Goal: Transaction & Acquisition: Download file/media

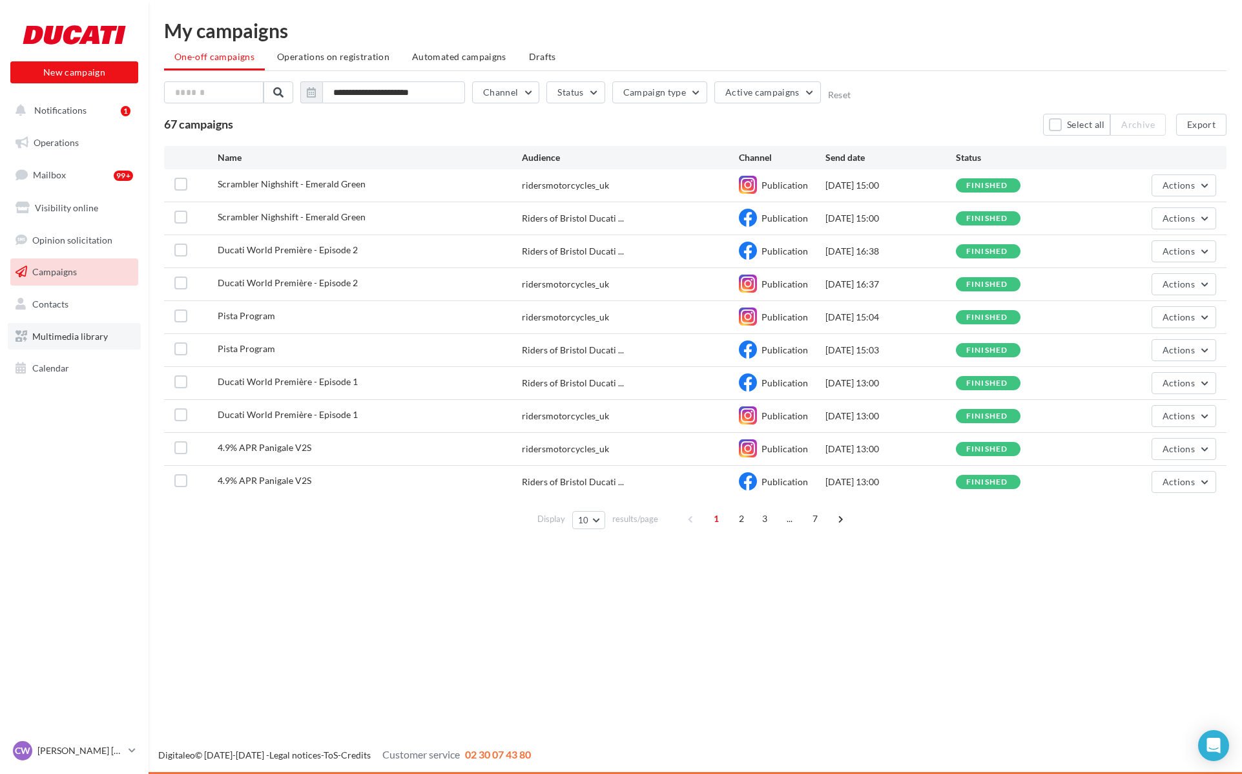
click at [74, 335] on span "Multimedia library" at bounding box center [70, 336] width 76 height 11
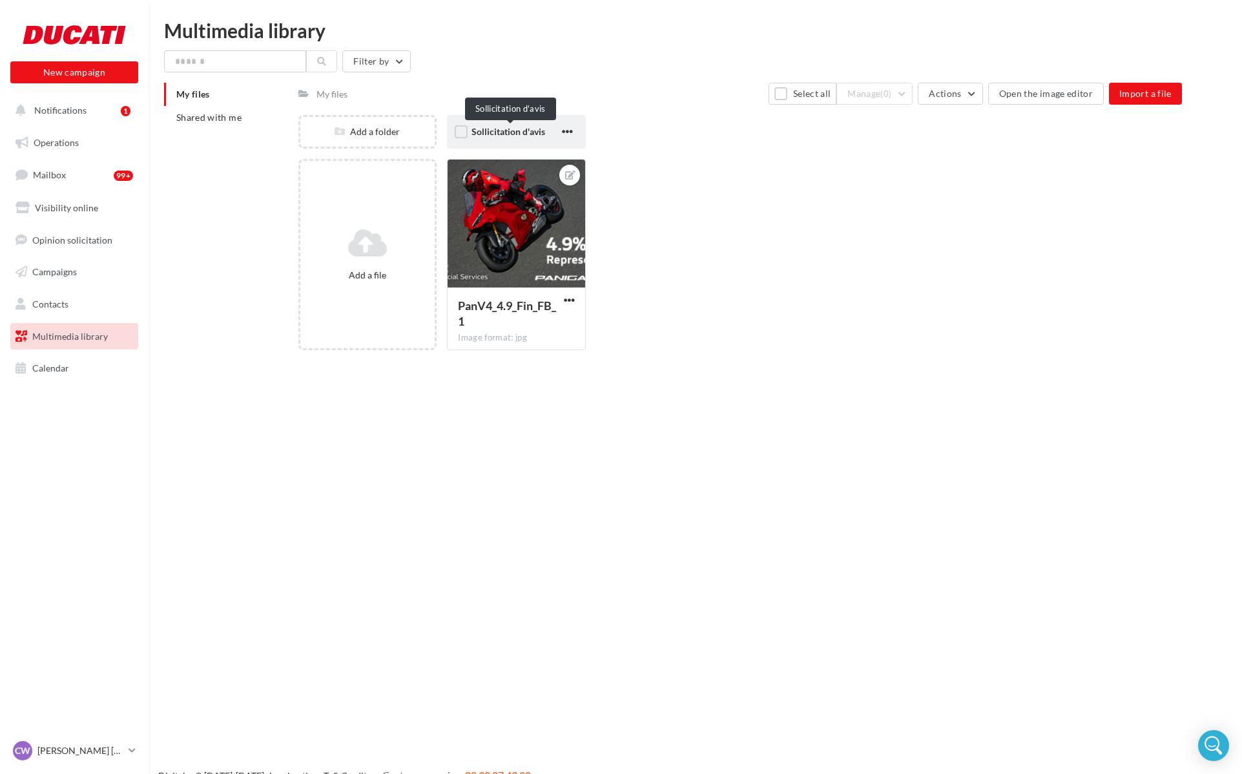
click at [494, 127] on span "Sollicitation d'avis" at bounding box center [509, 131] width 74 height 11
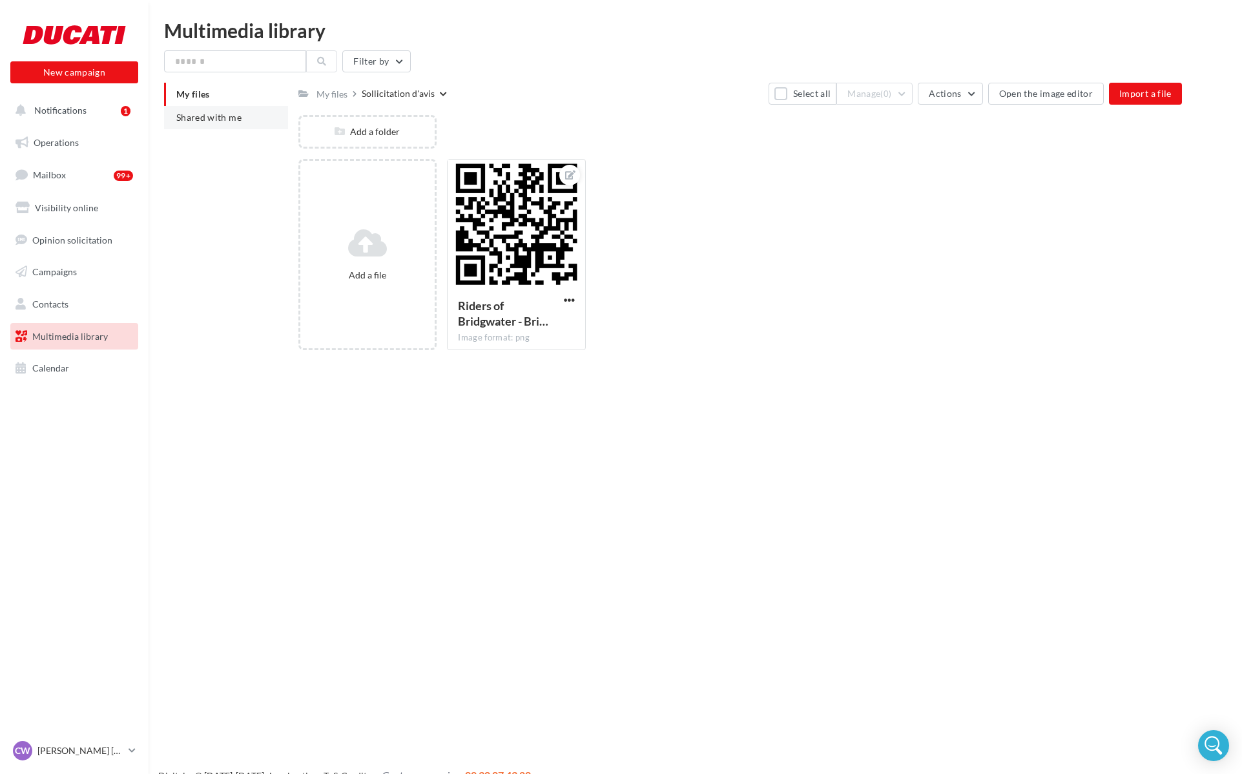
click at [244, 116] on li "Shared with me" at bounding box center [226, 117] width 124 height 23
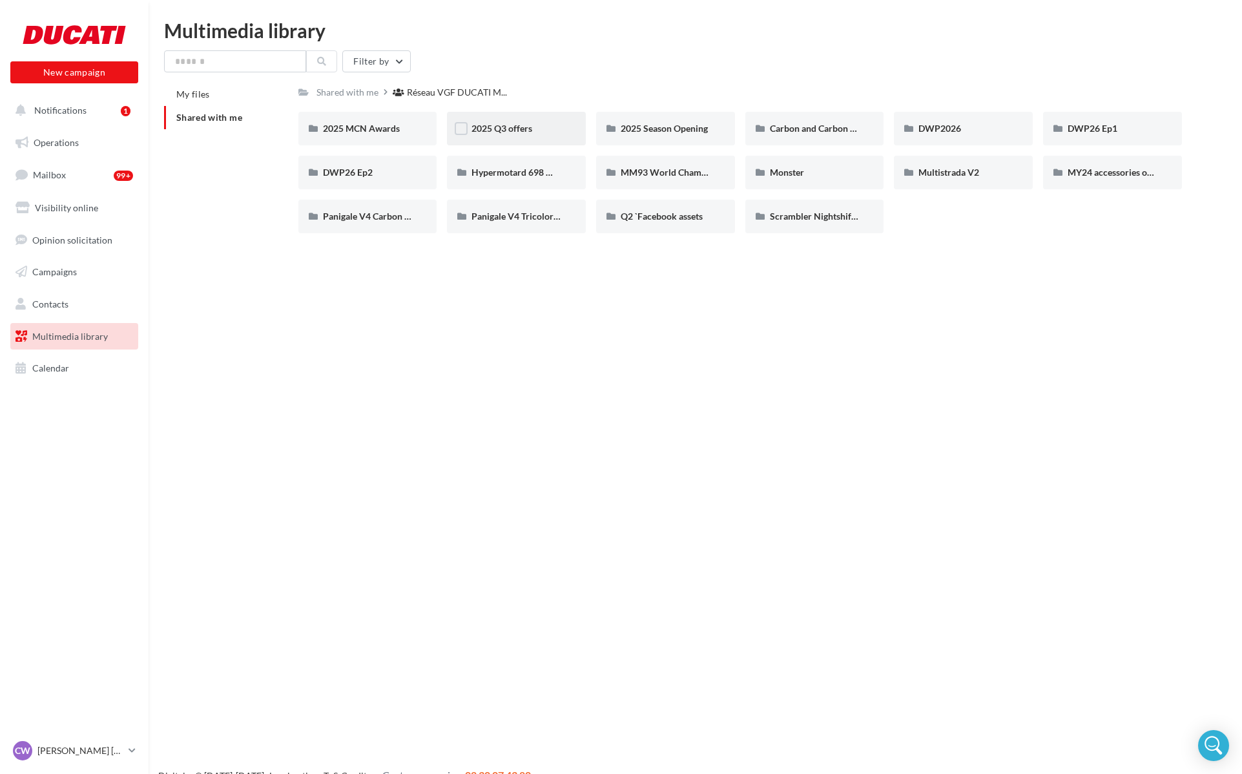
click at [547, 134] on div "2025 Q3 offers" at bounding box center [517, 128] width 90 height 13
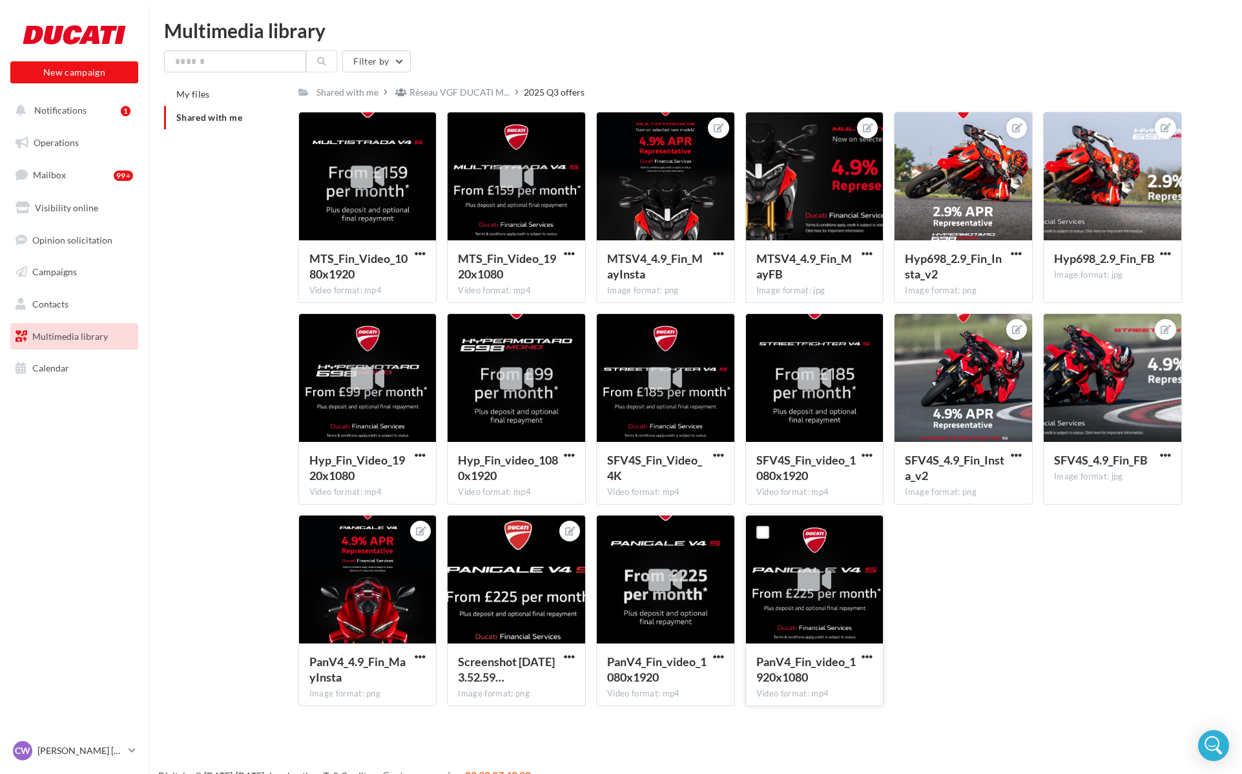
click at [850, 558] on div at bounding box center [815, 580] width 138 height 129
click at [849, 567] on div at bounding box center [815, 580] width 138 height 129
click at [780, 561] on div at bounding box center [815, 580] width 138 height 129
click at [787, 676] on span "PanV4_Fin_video_1920x1080" at bounding box center [806, 669] width 99 height 30
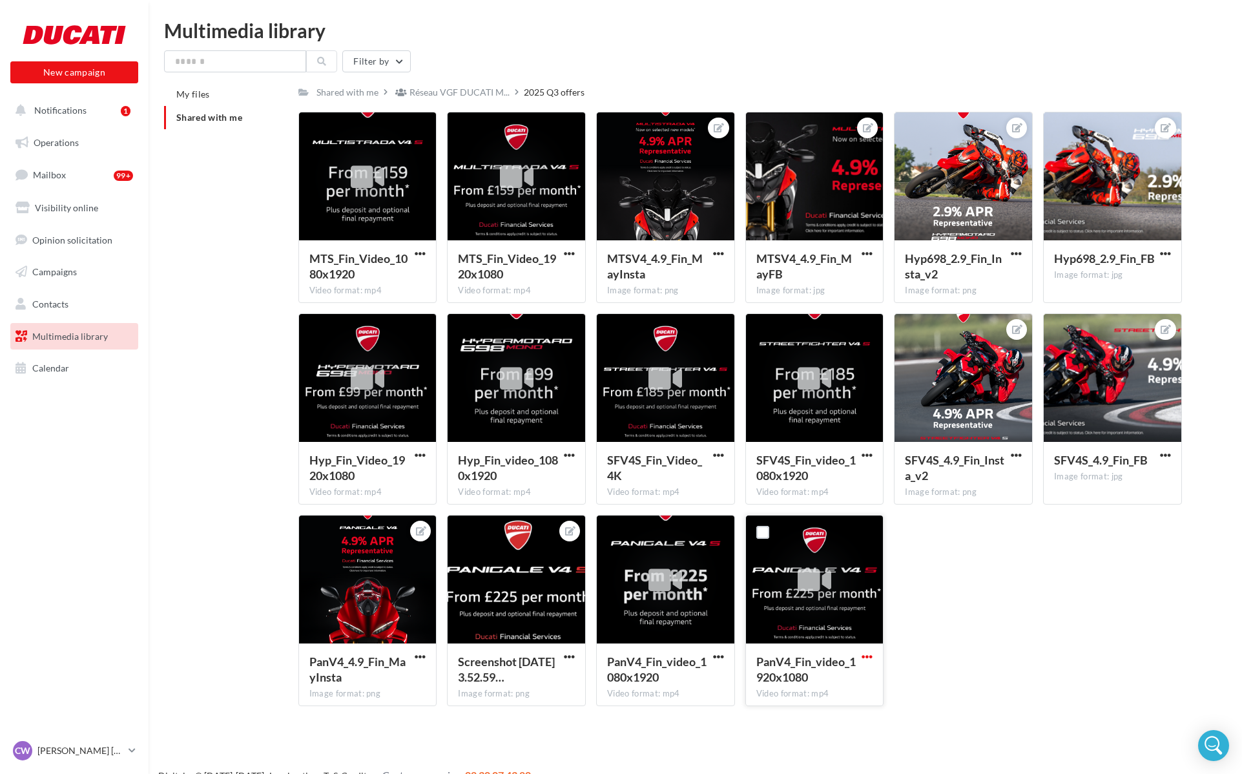
click at [871, 658] on span "button" at bounding box center [867, 656] width 11 height 11
click at [812, 682] on button "Download" at bounding box center [810, 682] width 129 height 34
click at [60, 115] on span "Notifications" at bounding box center [60, 110] width 52 height 11
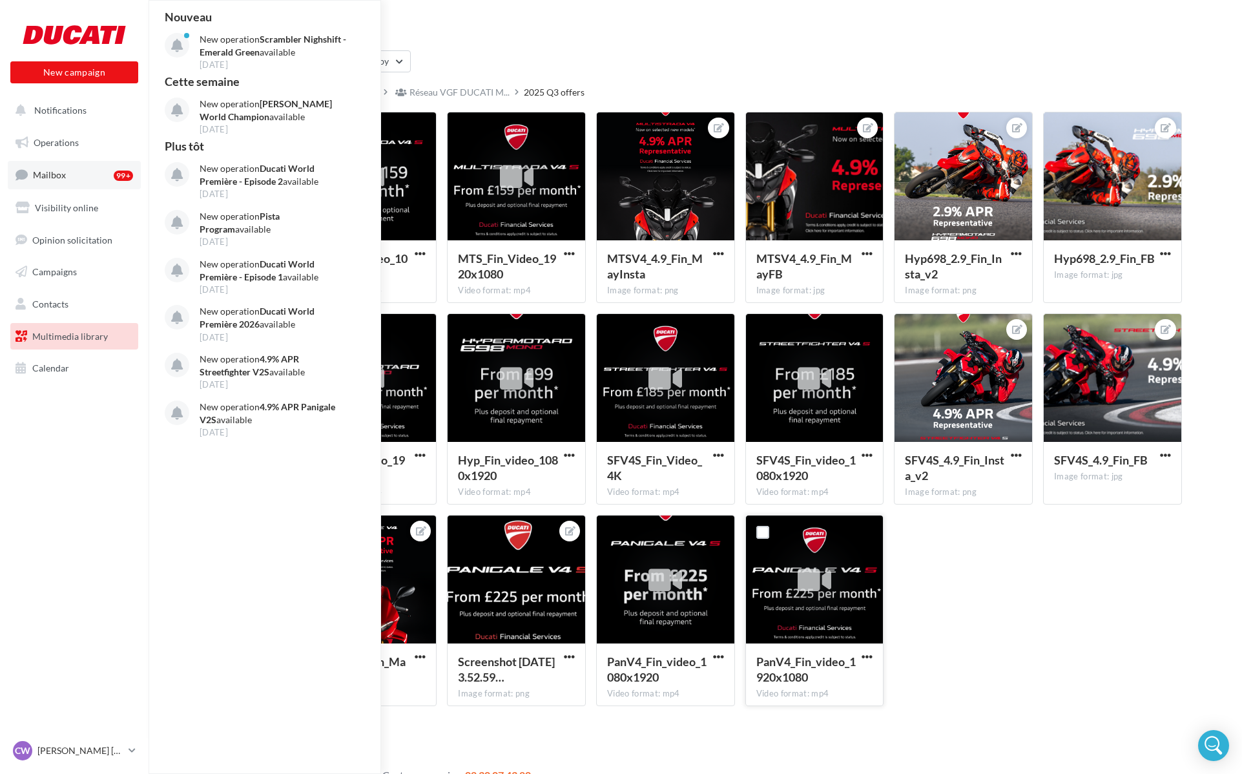
click at [63, 174] on span "Mailbox" at bounding box center [49, 174] width 33 height 11
